Goal: Task Accomplishment & Management: Use online tool/utility

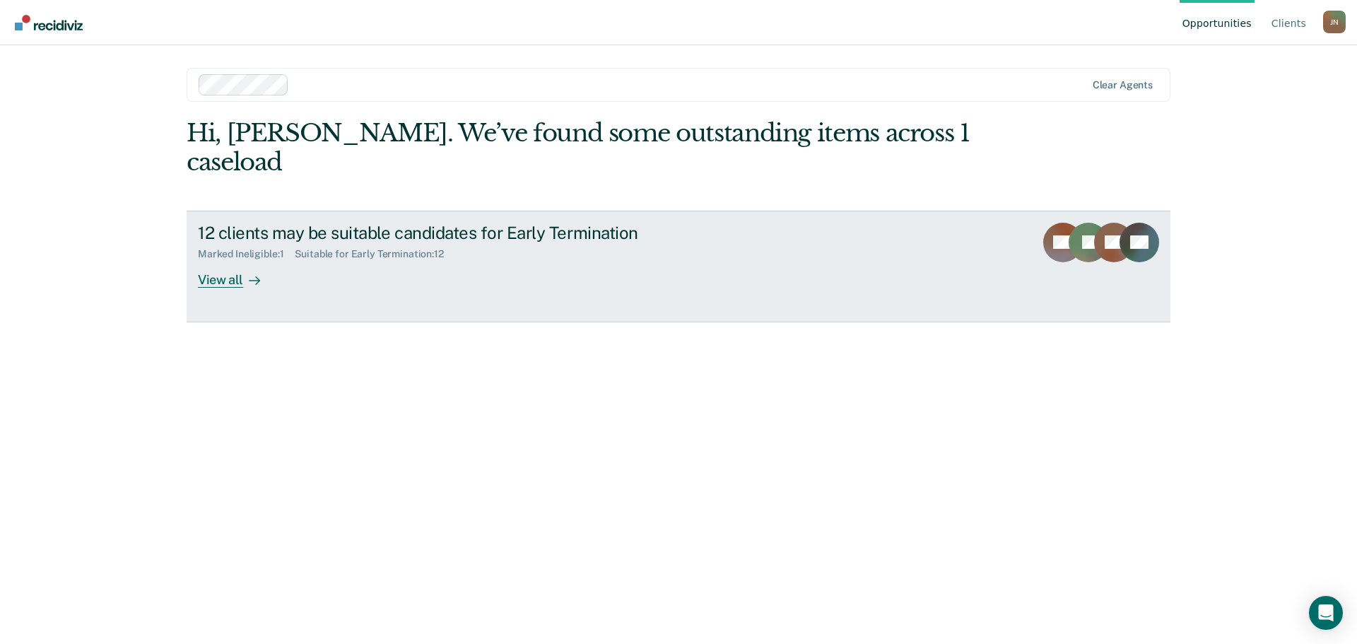
click at [399, 223] on div "12 clients may be suitable candidates for Early Termination" at bounding box center [446, 233] width 496 height 21
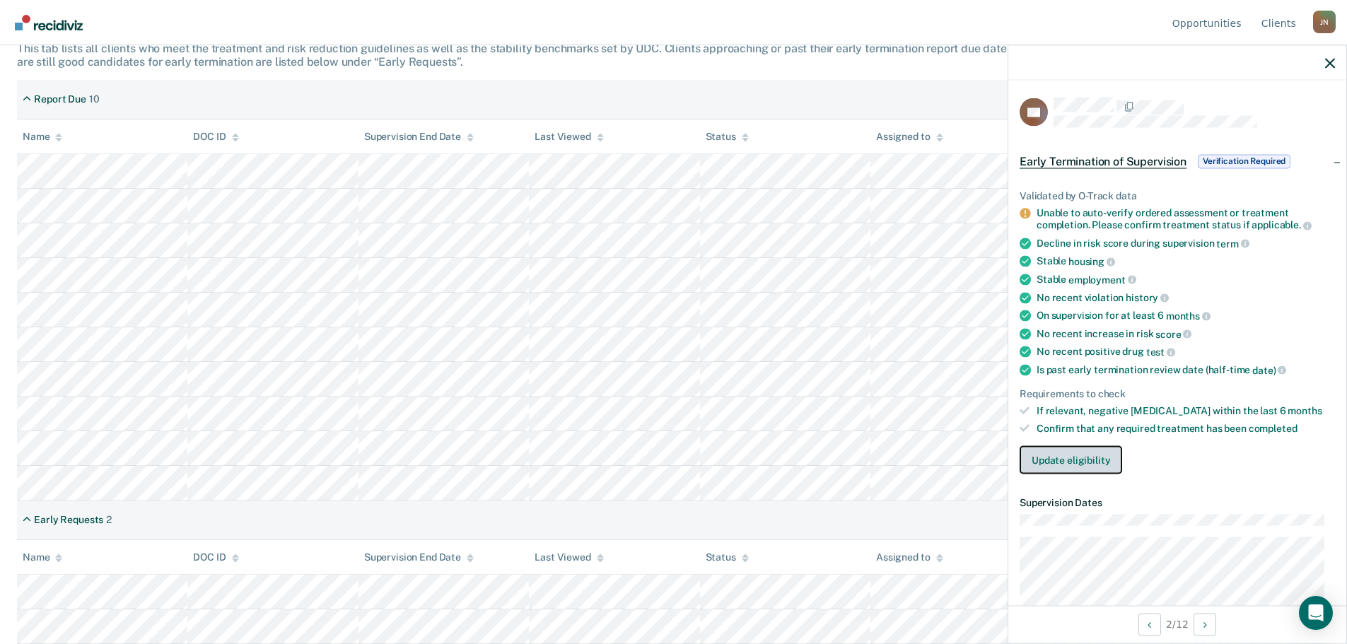
click at [1087, 467] on button "Update eligibility" at bounding box center [1070, 459] width 103 height 28
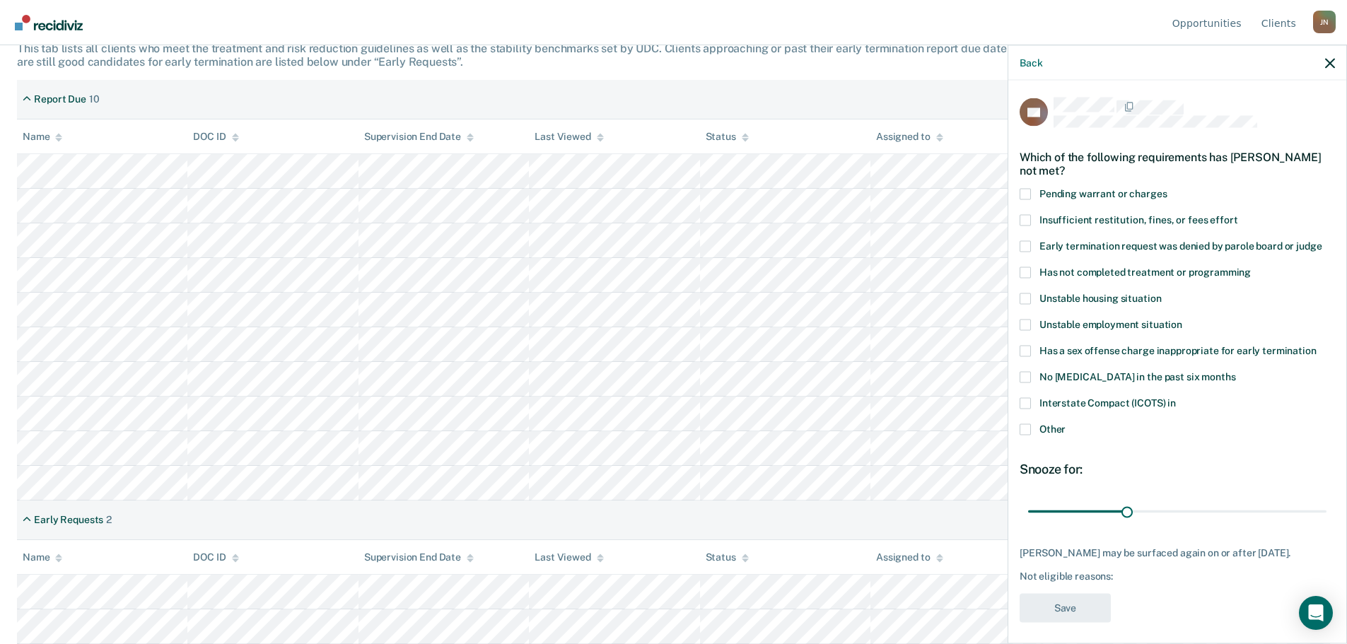
click at [1027, 272] on span at bounding box center [1024, 272] width 11 height 11
click at [1251, 267] on input "Has not completed treatment or programming" at bounding box center [1251, 267] width 0 height 0
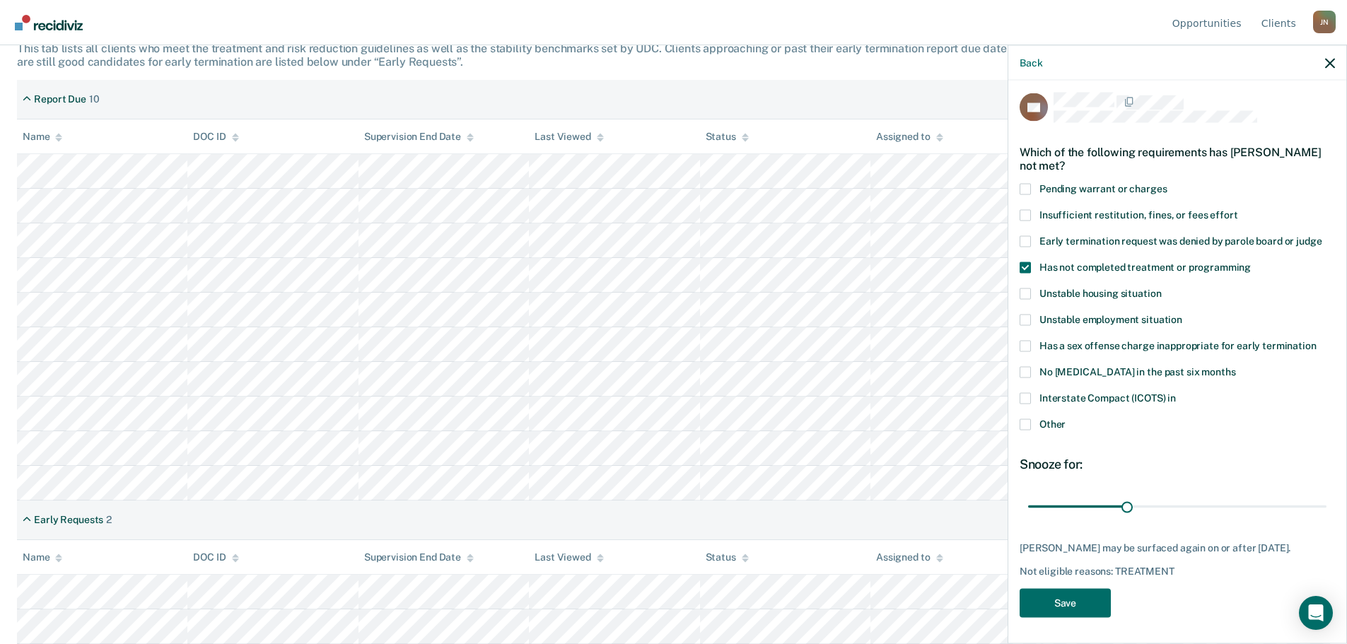
scroll to position [6, 0]
click at [1079, 612] on button "Save" at bounding box center [1064, 601] width 91 height 29
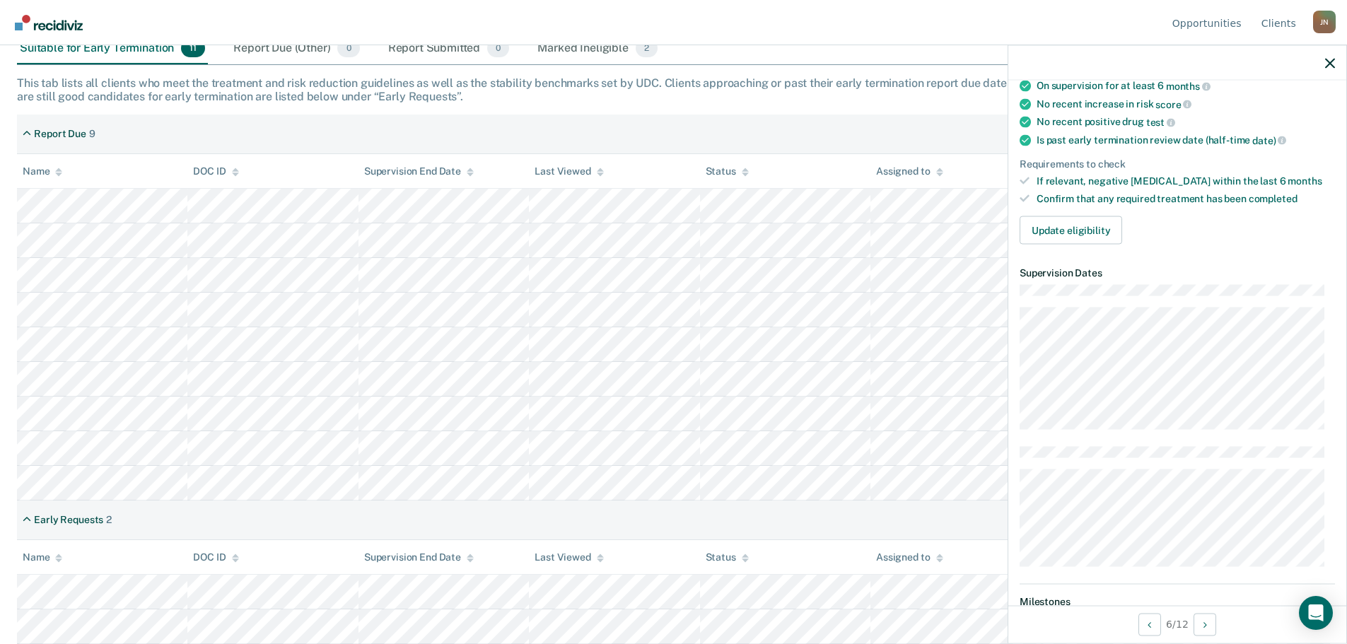
scroll to position [76, 0]
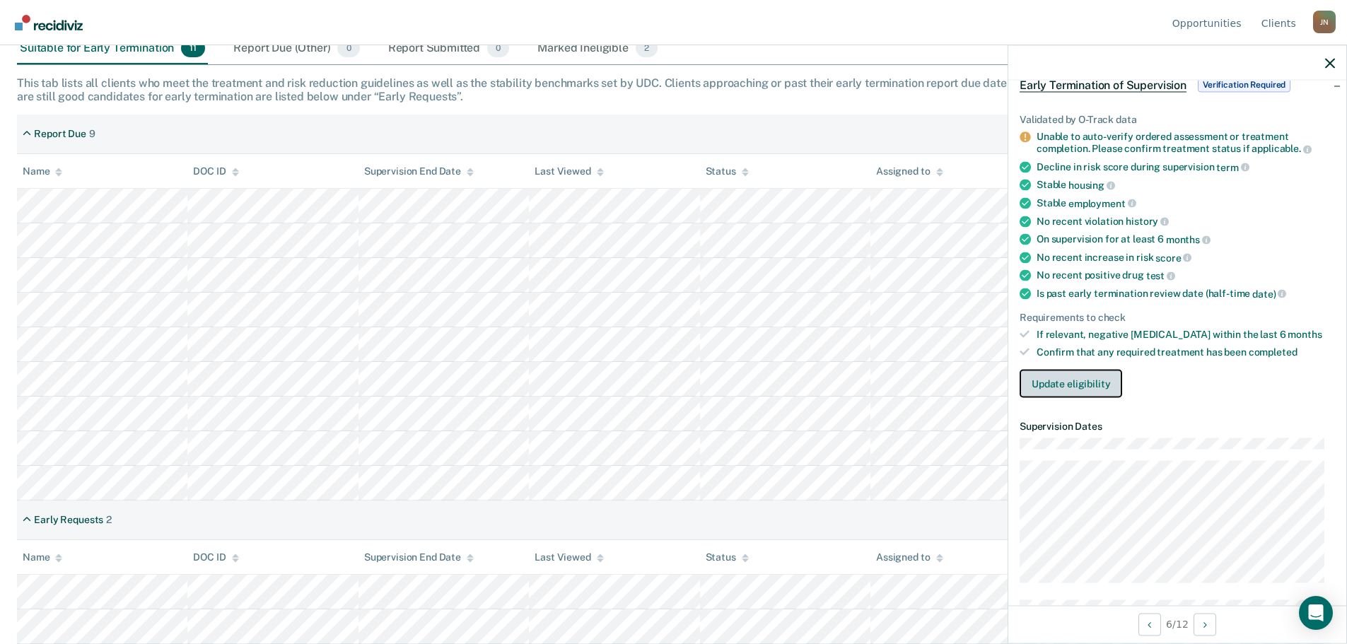
click at [1061, 385] on button "Update eligibility" at bounding box center [1070, 383] width 103 height 28
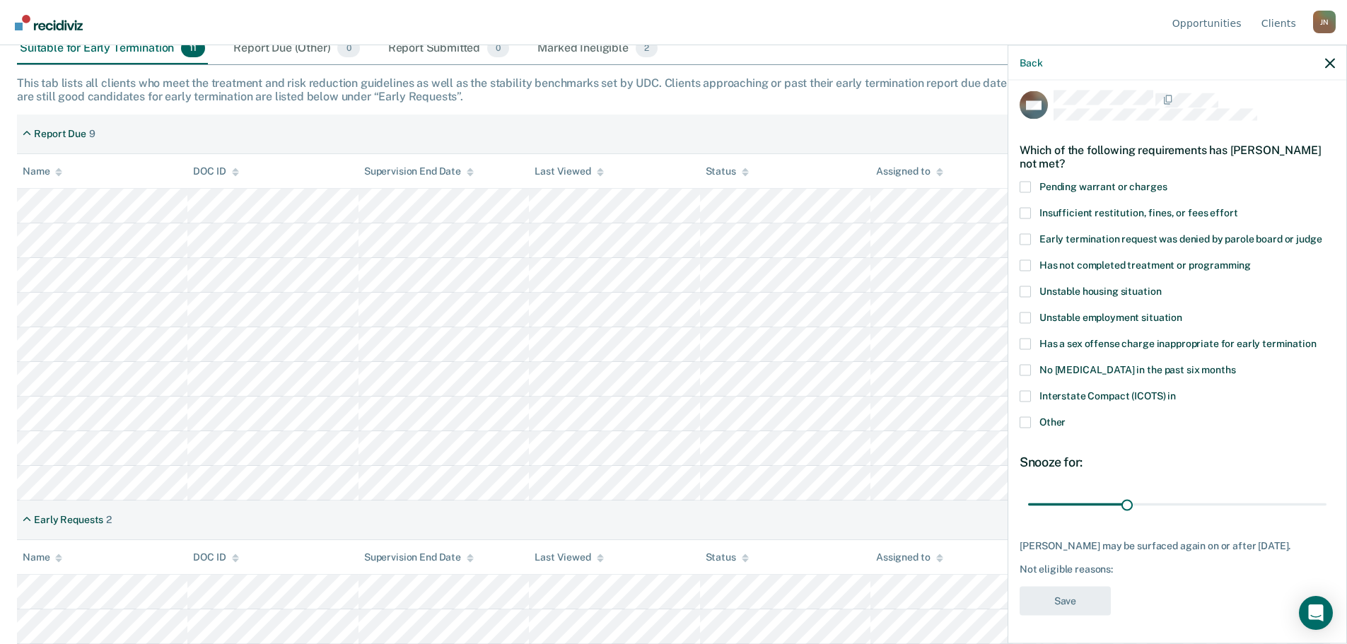
click at [1022, 259] on span at bounding box center [1024, 264] width 11 height 11
click at [1251, 259] on input "Has not completed treatment or programming" at bounding box center [1251, 259] width 0 height 0
click at [1071, 599] on button "Save" at bounding box center [1064, 600] width 91 height 29
